Goal: Information Seeking & Learning: Learn about a topic

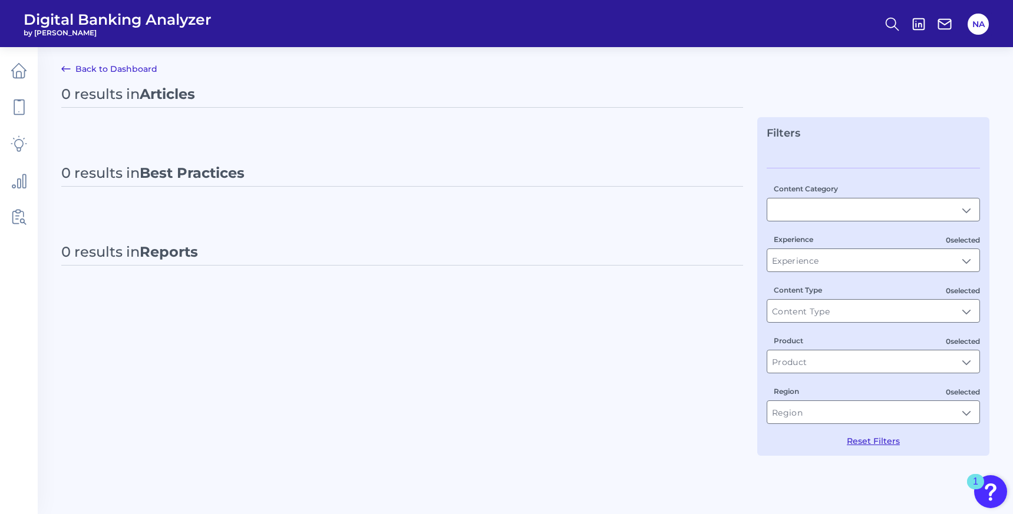
type input "Best Practices"
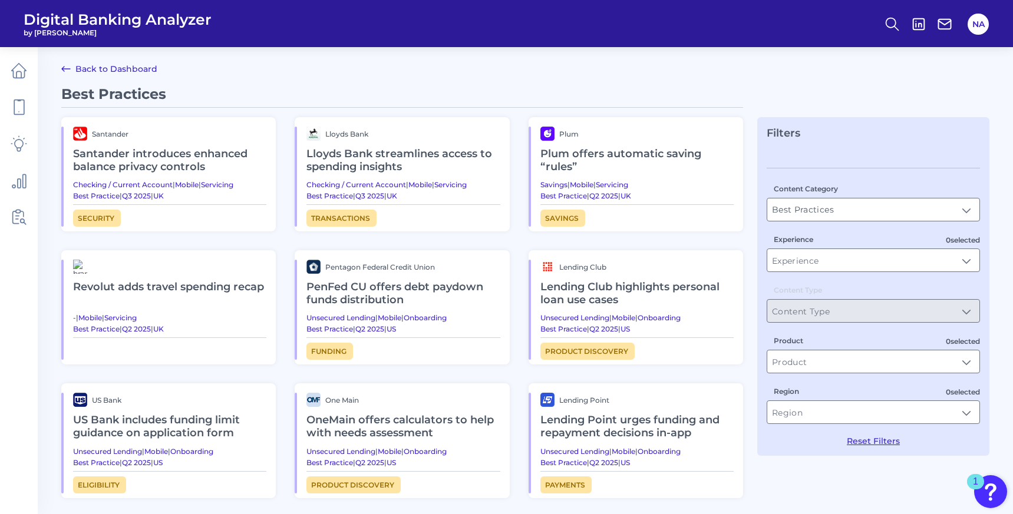
click at [54, 23] on span "Digital Banking Analyzer" at bounding box center [118, 20] width 188 height 18
click at [23, 65] on icon at bounding box center [19, 70] width 16 height 16
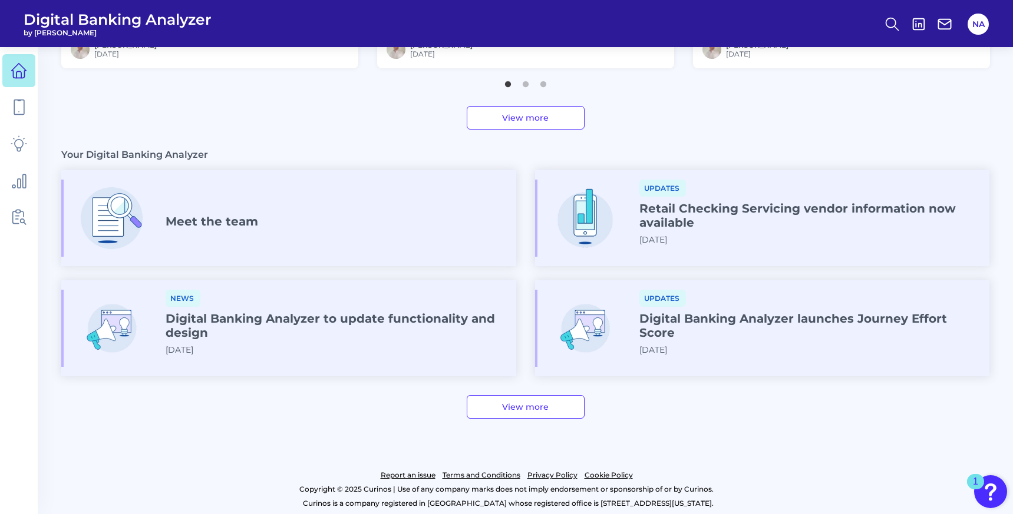
scroll to position [584, 0]
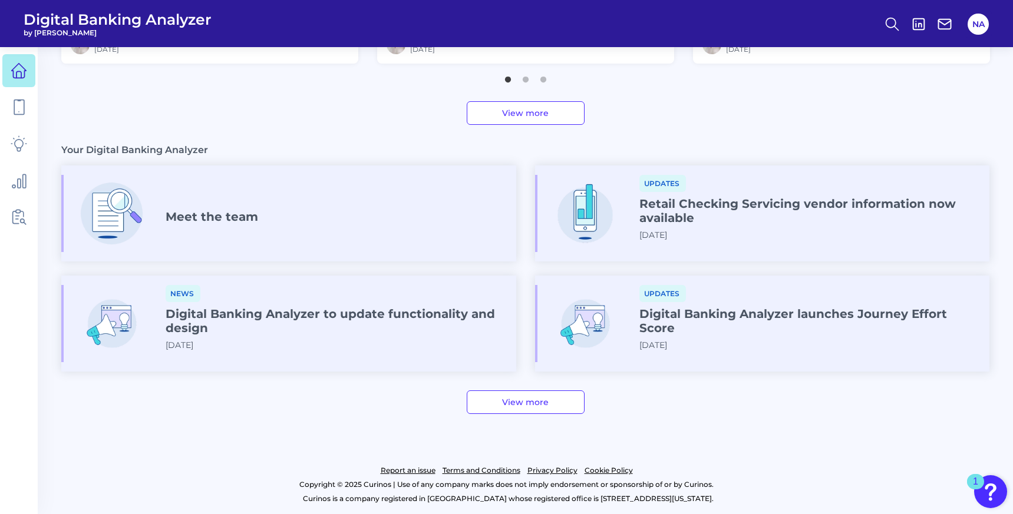
click at [537, 403] on link "View more" at bounding box center [526, 403] width 118 height 24
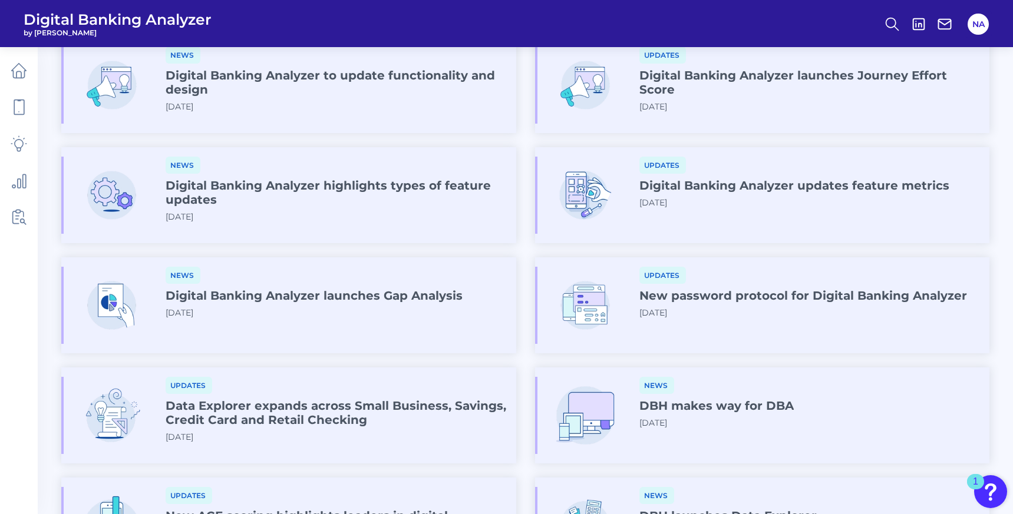
scroll to position [193, 0]
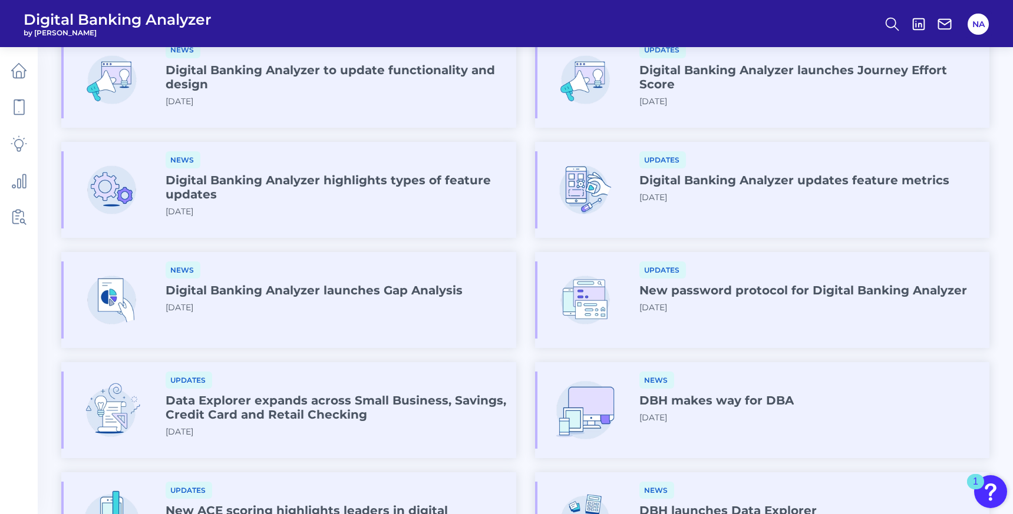
click at [710, 413] on div "News DBH makes way for DBA [DATE]" at bounding box center [716, 402] width 154 height 61
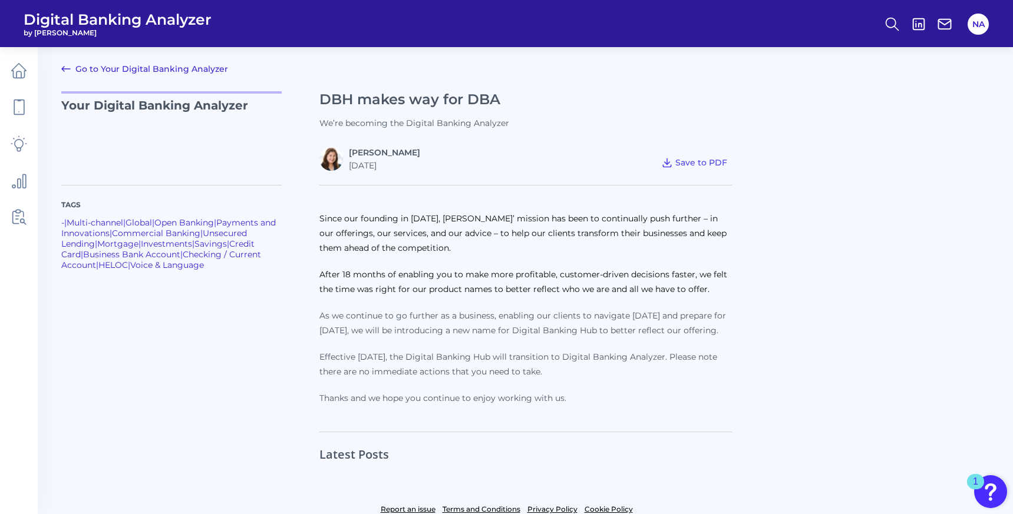
scroll to position [39, 0]
